Goal: Information Seeking & Learning: Check status

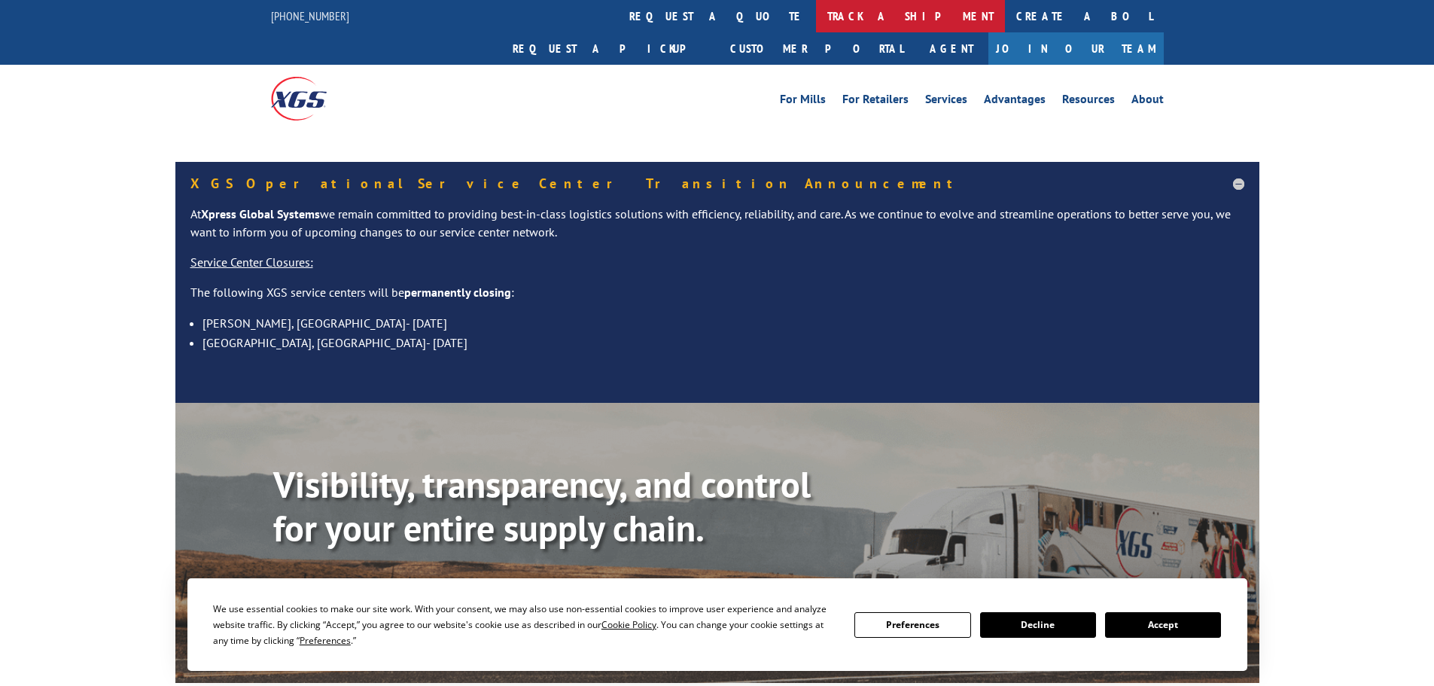
click at [816, 22] on link "track a shipment" at bounding box center [910, 16] width 189 height 32
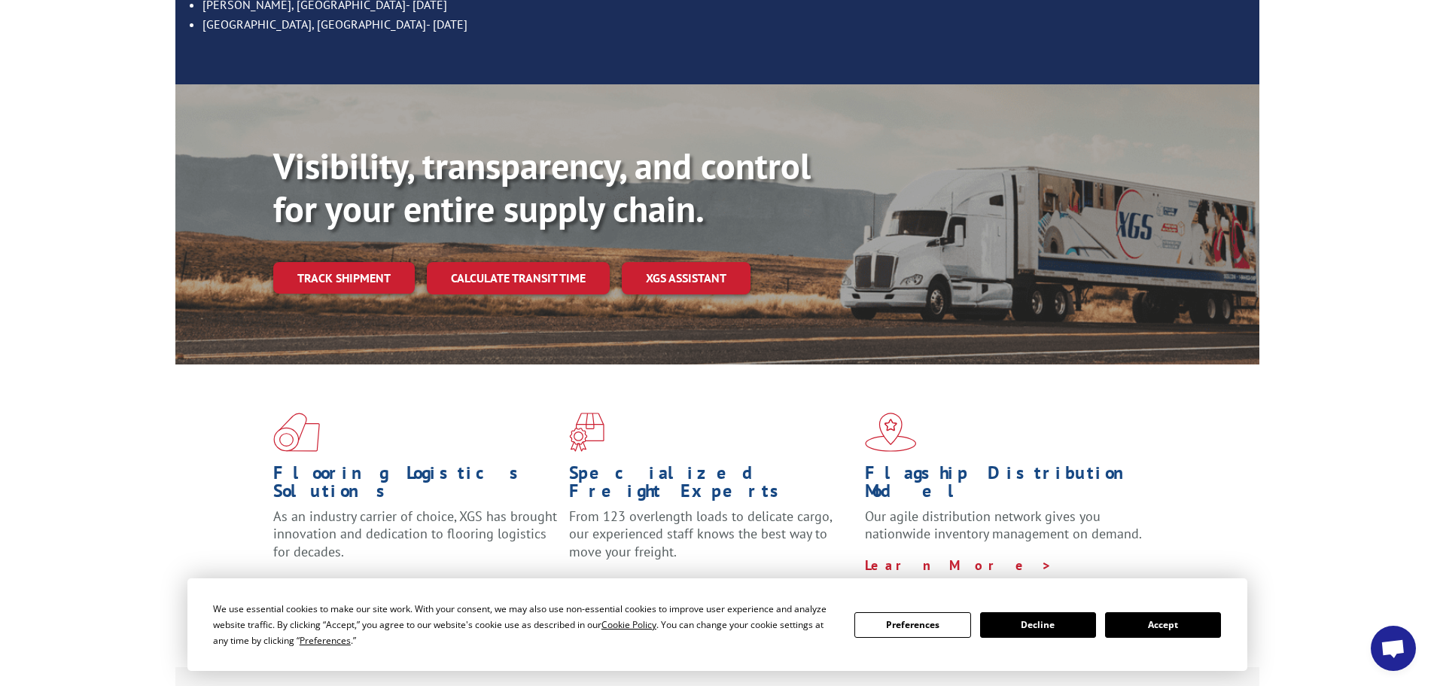
scroll to position [301, 0]
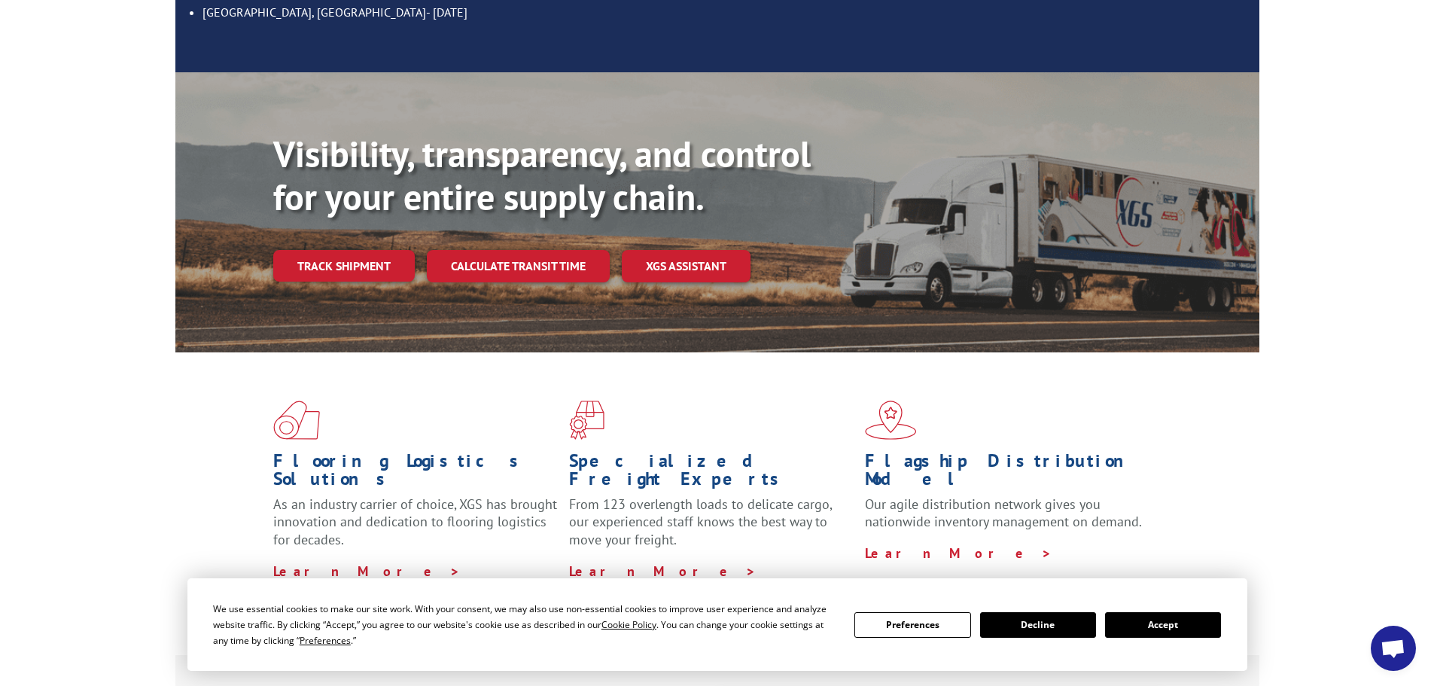
drag, startPoint x: 1168, startPoint y: 623, endPoint x: 1156, endPoint y: 602, distance: 23.9
click at [1169, 624] on button "Accept" at bounding box center [1163, 625] width 116 height 26
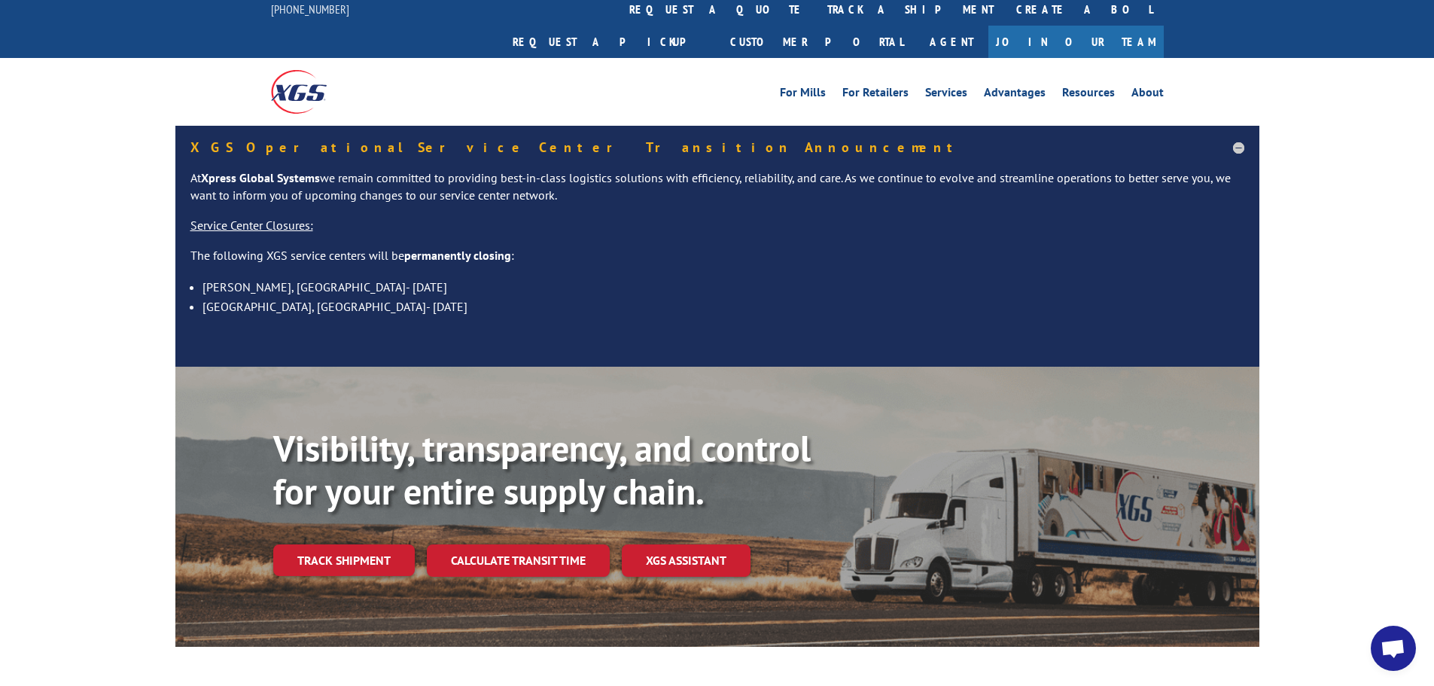
scroll to position [0, 0]
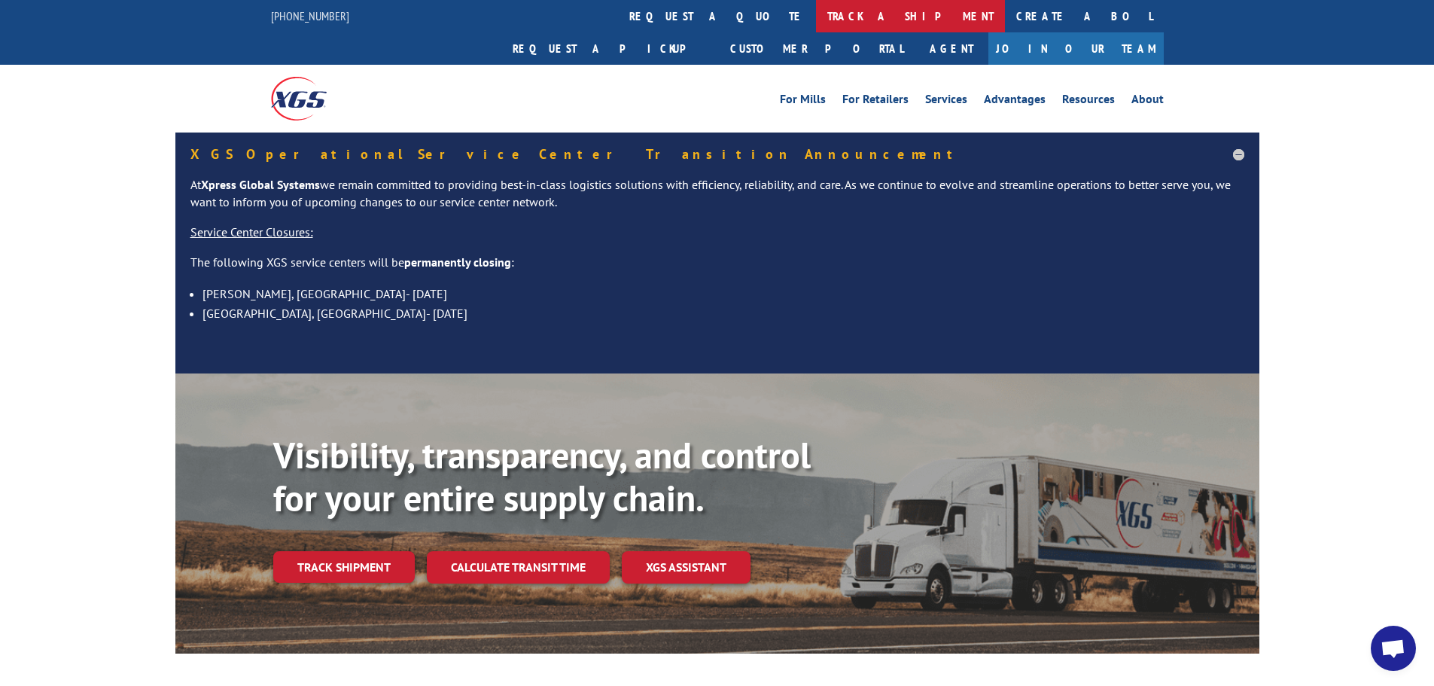
click at [816, 24] on link "track a shipment" at bounding box center [910, 16] width 189 height 32
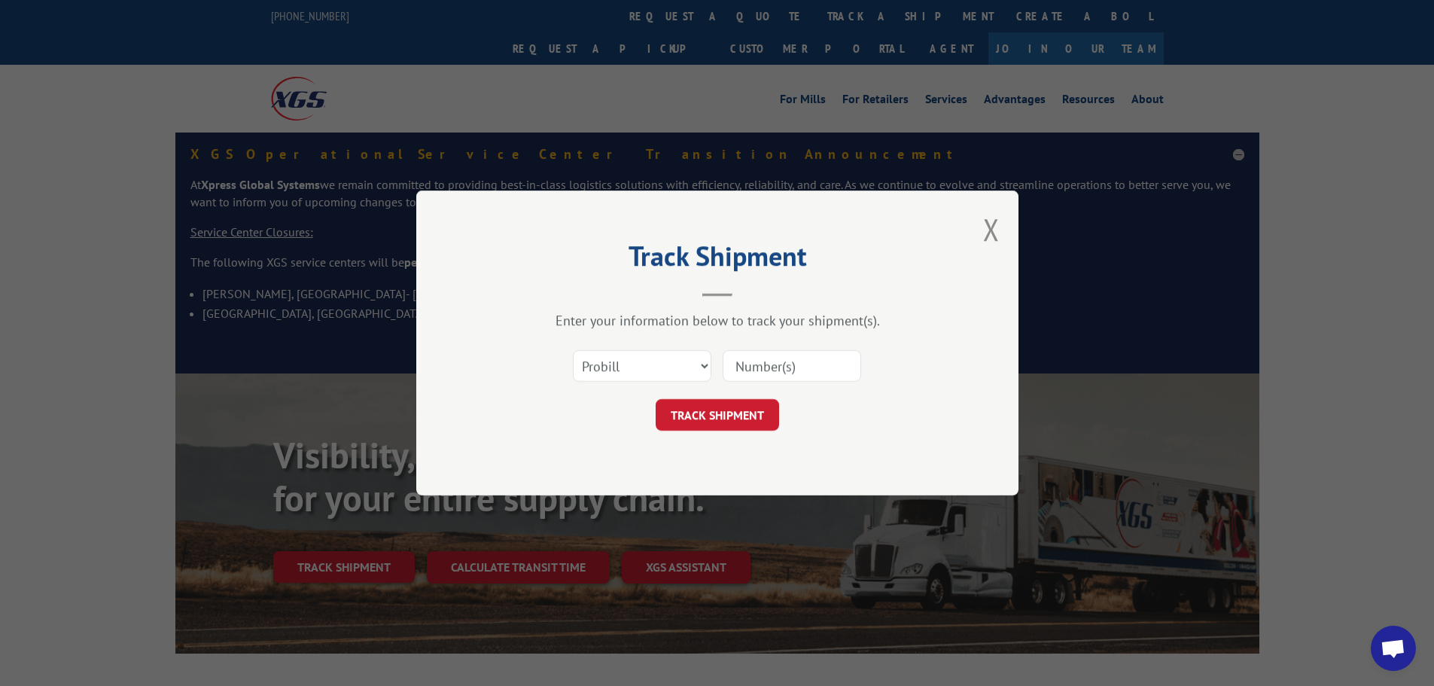
click at [755, 366] on input at bounding box center [792, 366] width 139 height 32
paste input "PL-239093"
type input "PL-239093"
click at [755, 410] on button "TRACK SHIPMENT" at bounding box center [717, 415] width 123 height 32
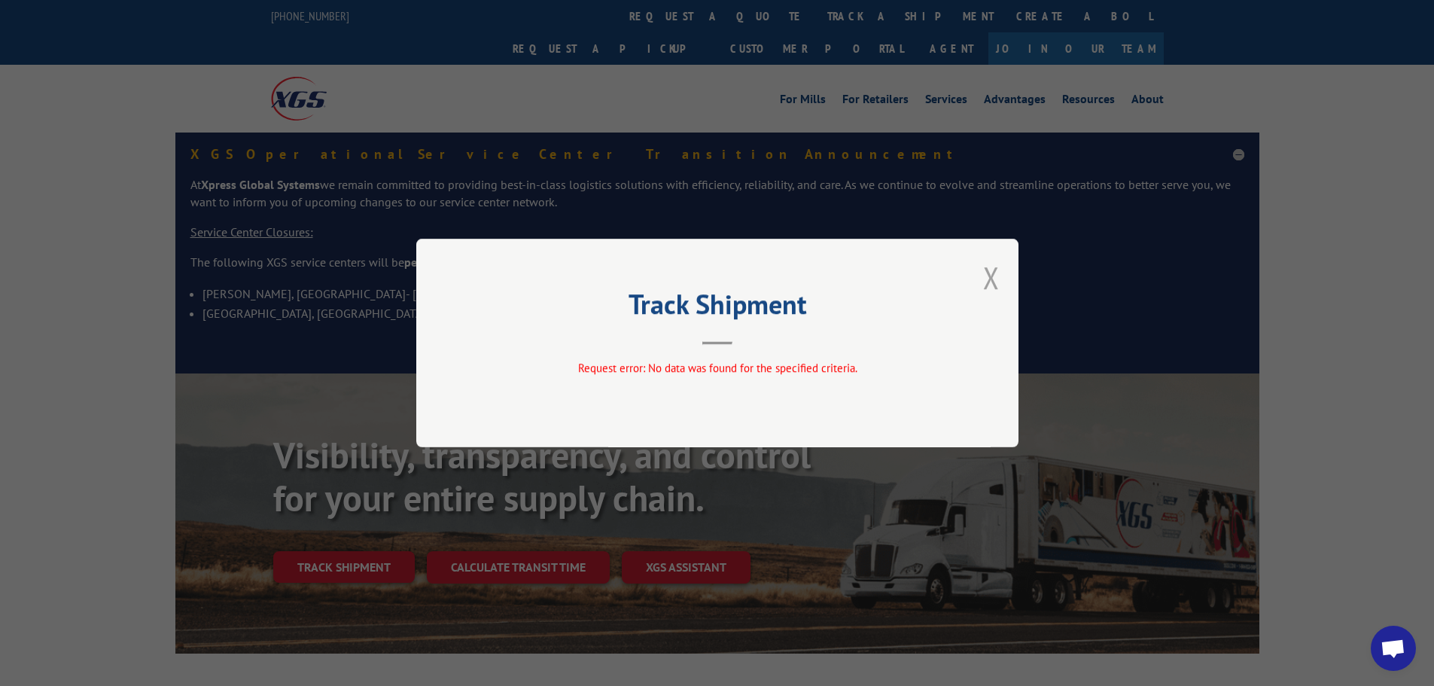
click at [987, 283] on button "Close modal" at bounding box center [991, 277] width 17 height 40
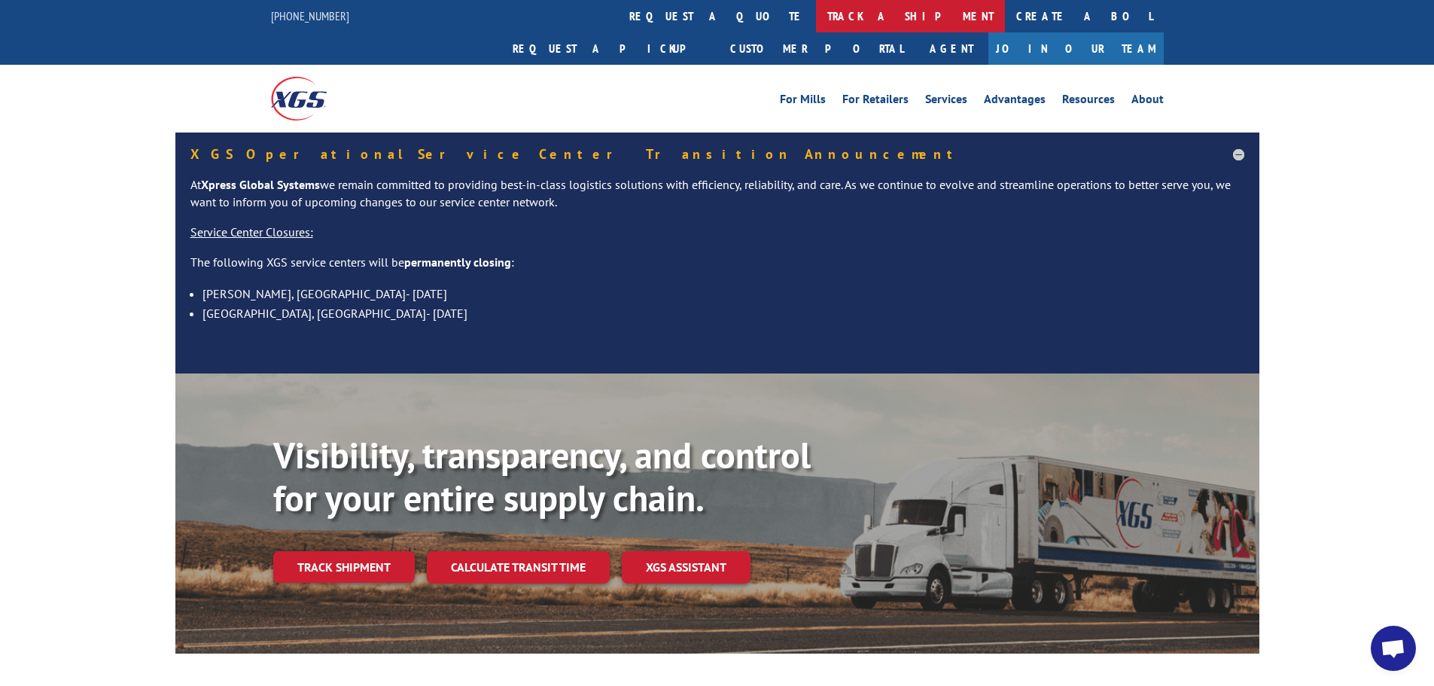
click at [816, 11] on link "track a shipment" at bounding box center [910, 16] width 189 height 32
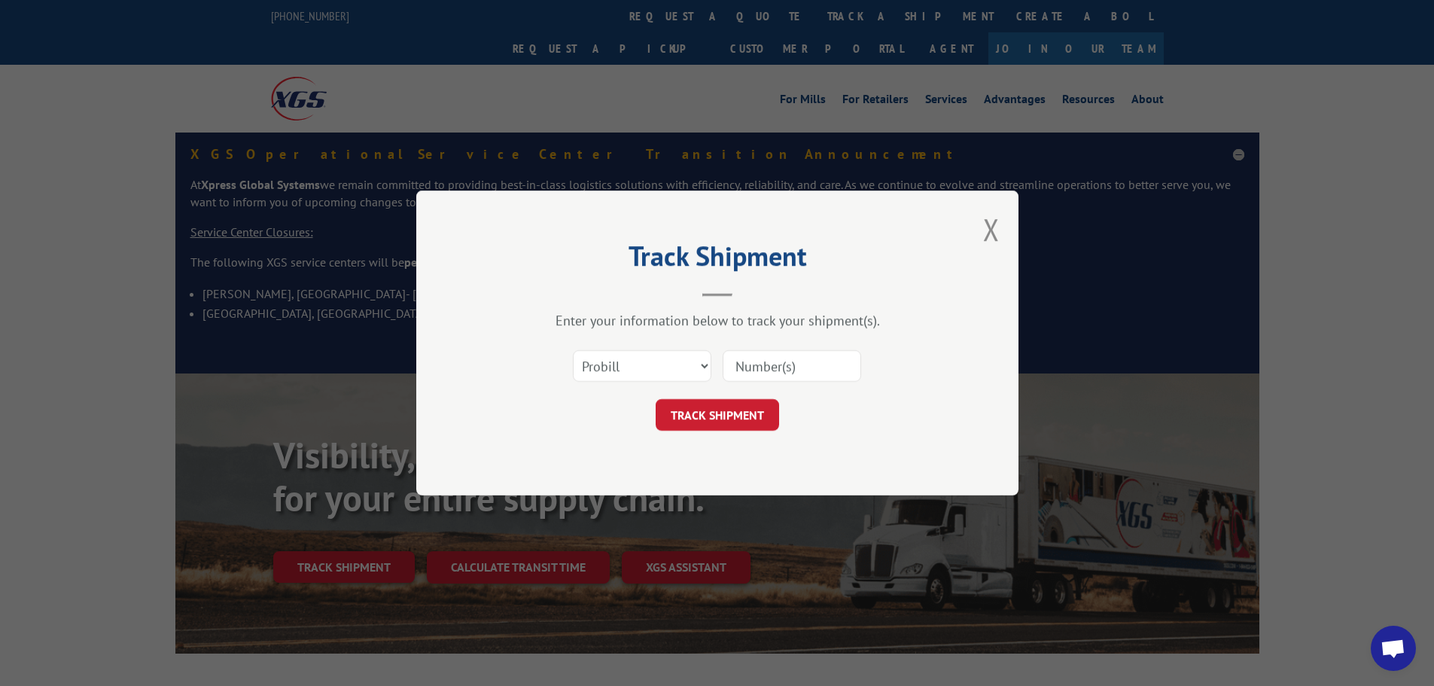
click at [782, 363] on input at bounding box center [792, 366] width 139 height 32
paste input "[US_VEHICLE_IDENTIFICATION_NUMBER]"
type input "[US_VEHICLE_IDENTIFICATION_NUMBER]"
click at [759, 410] on button "TRACK SHIPMENT" at bounding box center [717, 415] width 123 height 32
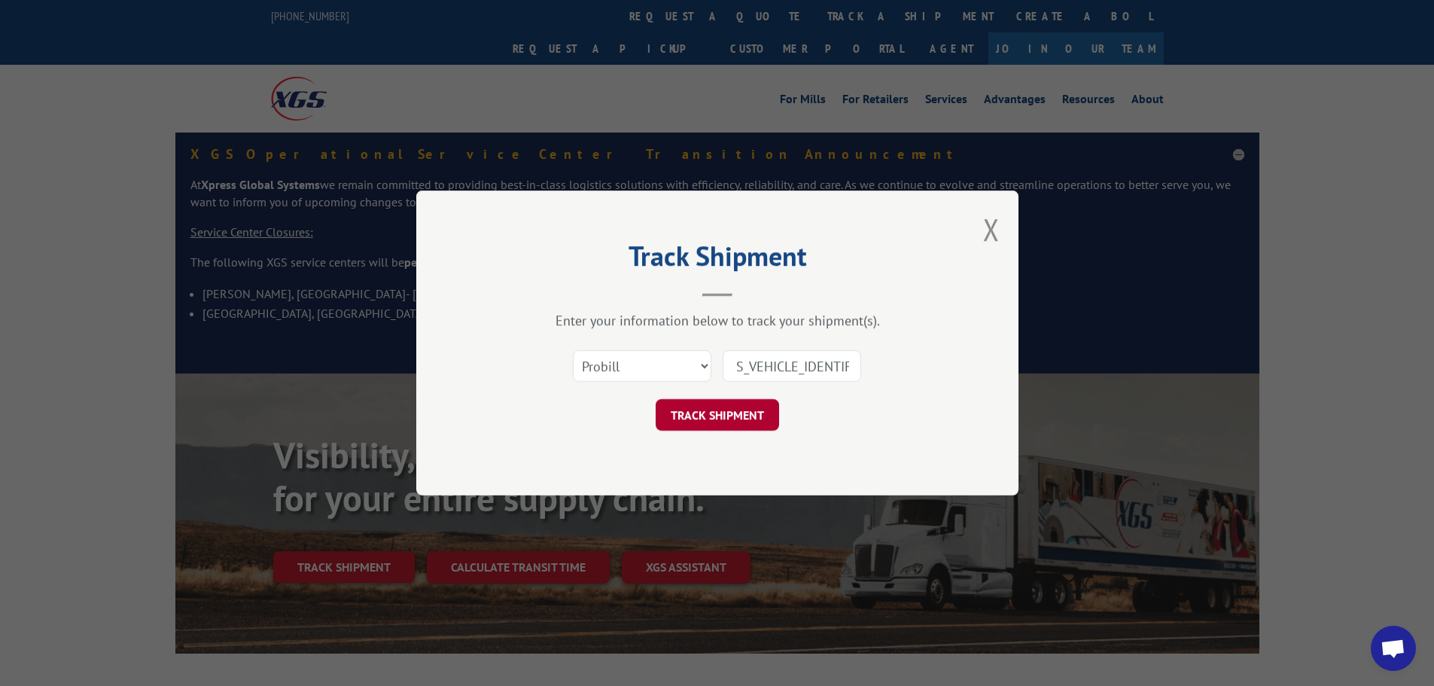
scroll to position [0, 0]
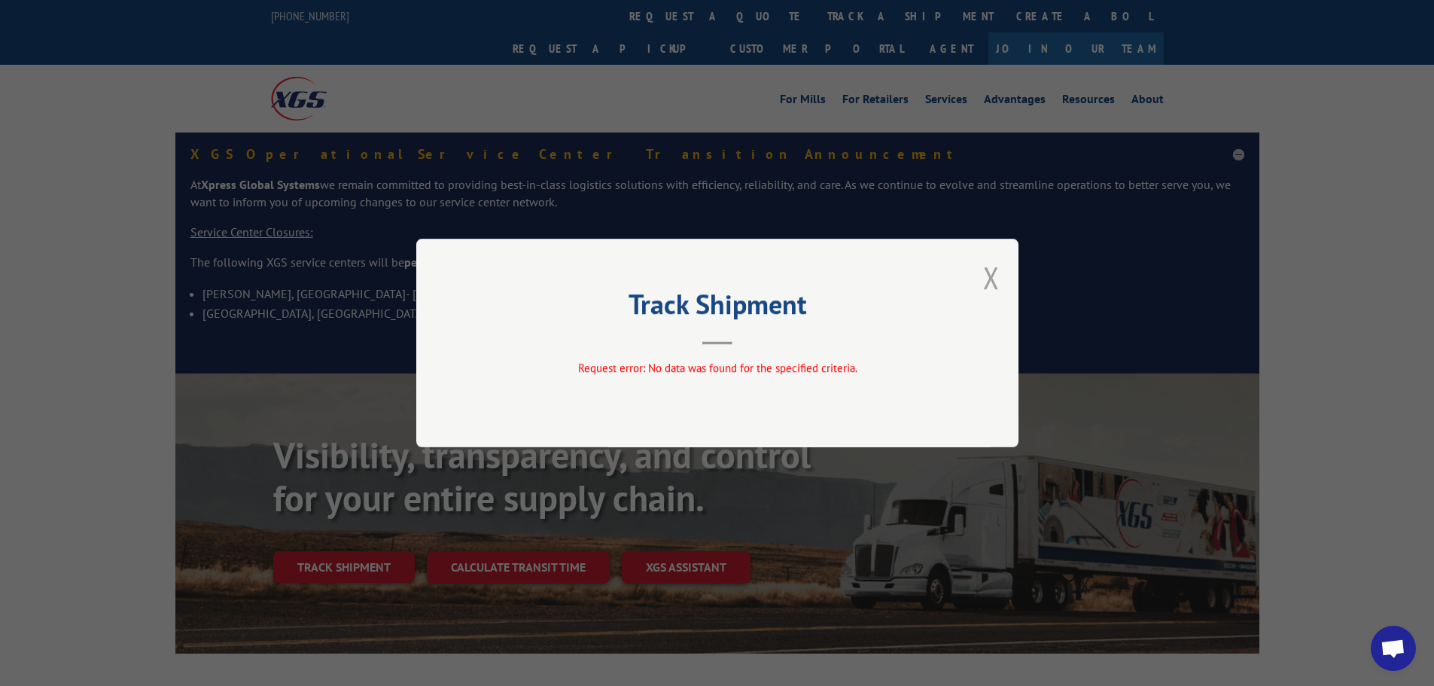
drag, startPoint x: 995, startPoint y: 279, endPoint x: 986, endPoint y: 269, distance: 12.8
click at [994, 279] on button "Close modal" at bounding box center [991, 277] width 17 height 40
